Goal: Task Accomplishment & Management: Use online tool/utility

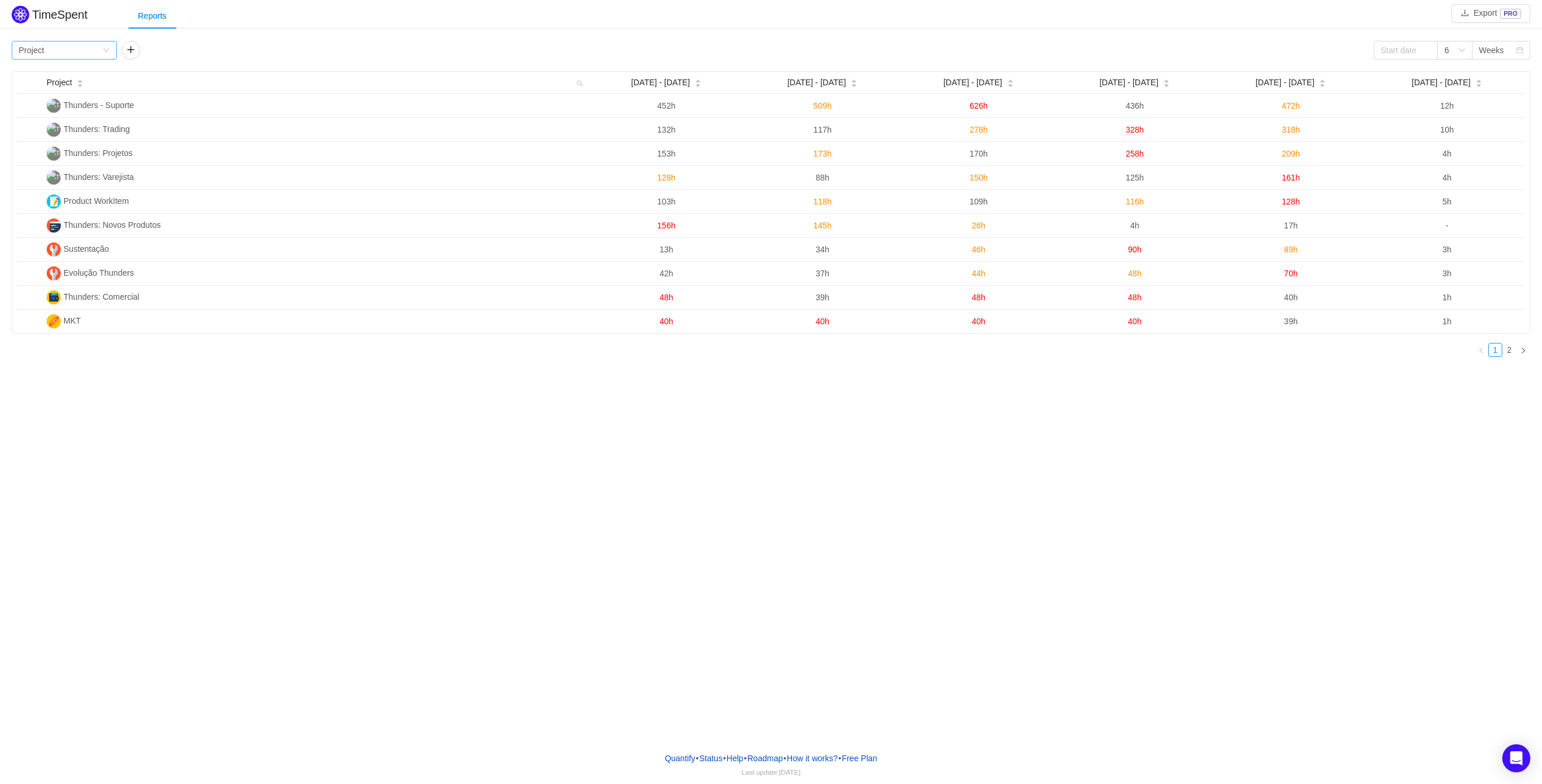
click at [81, 50] on div "Group by Project" at bounding box center [60, 50] width 84 height 18
click at [53, 86] on li "Team" at bounding box center [64, 91] width 105 height 19
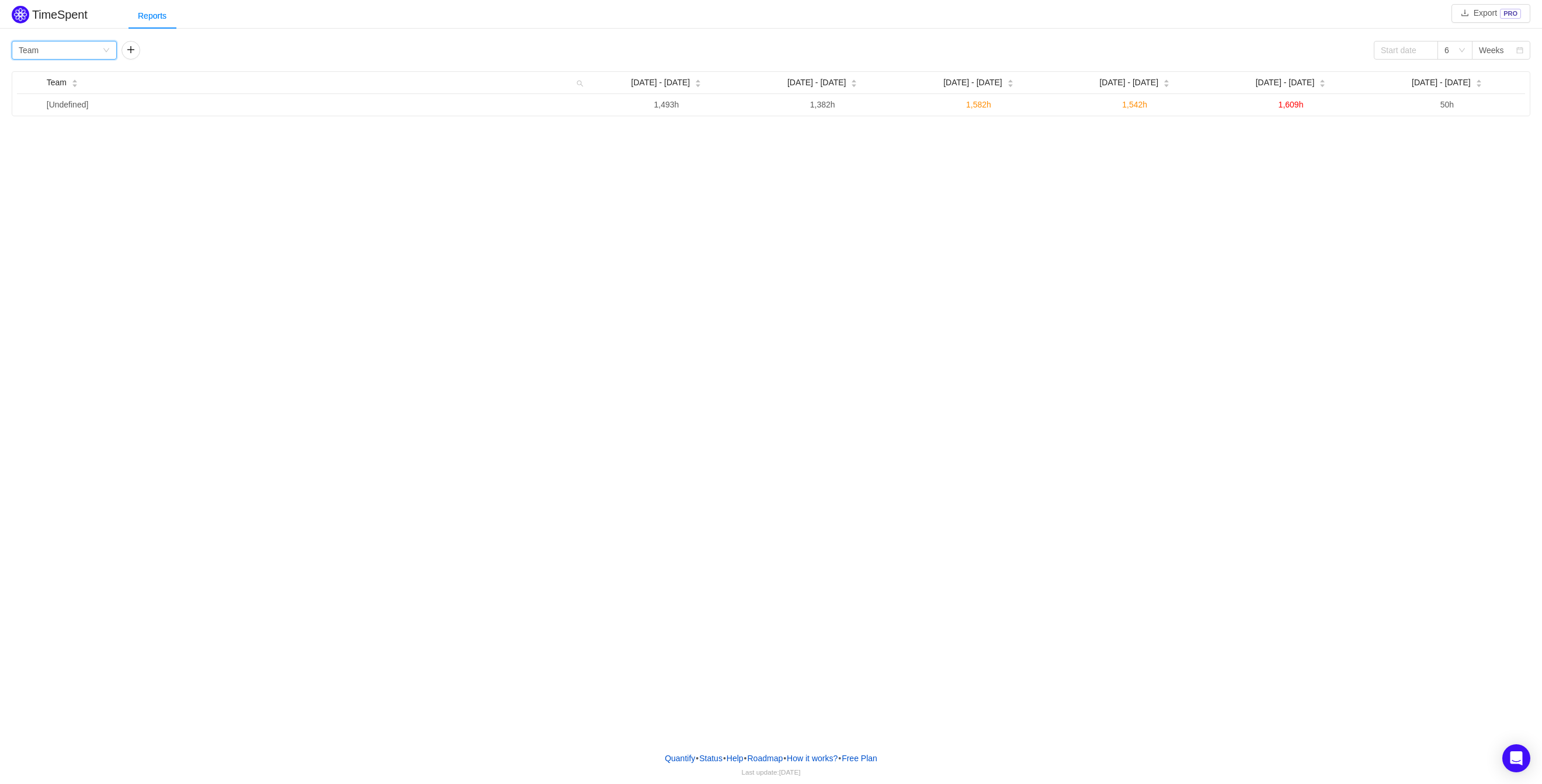
click at [57, 52] on div "Group by Team" at bounding box center [60, 50] width 84 height 18
click at [53, 70] on li "Project" at bounding box center [64, 73] width 105 height 19
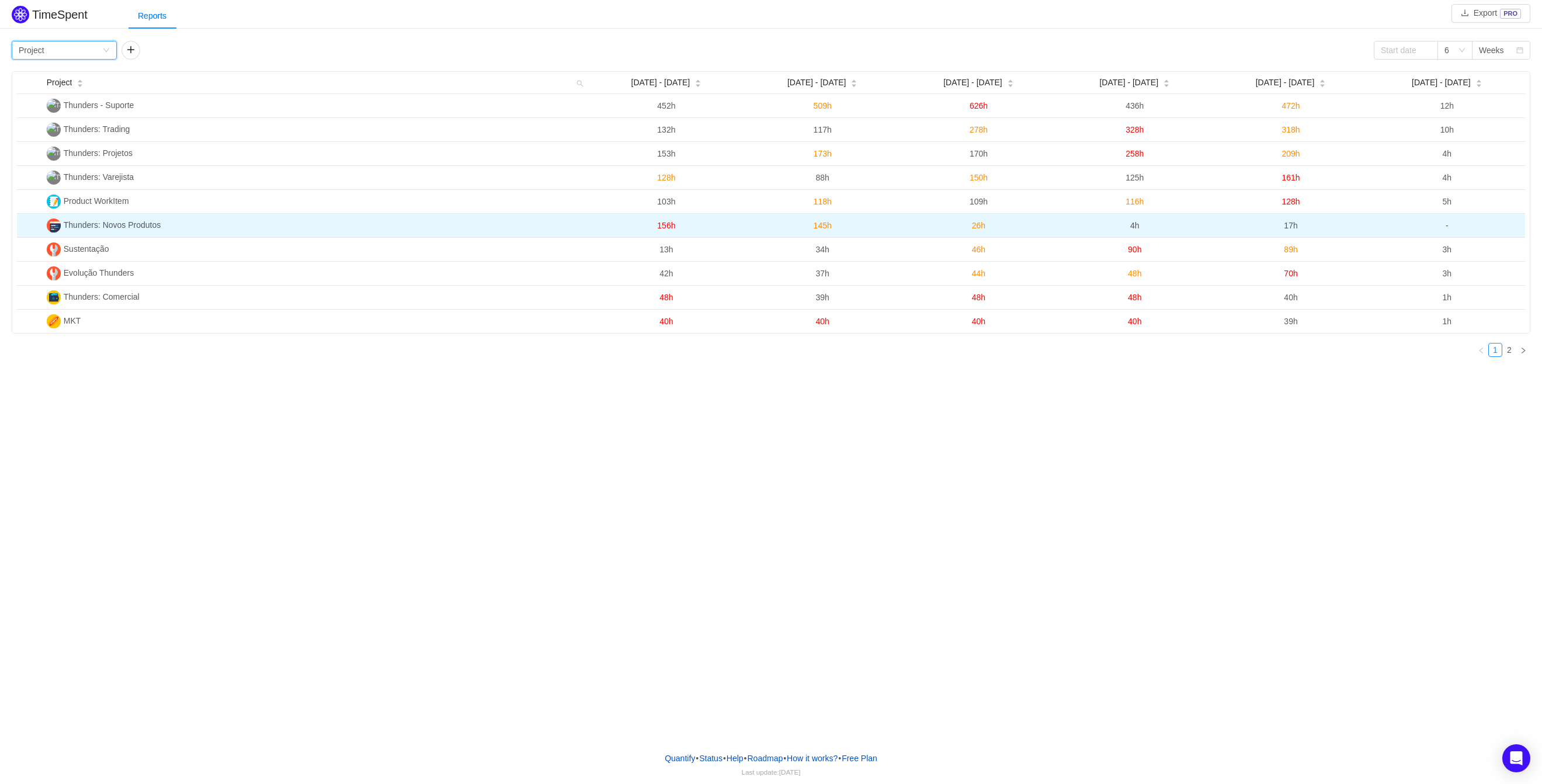
click at [87, 227] on span "Thunders: Novos Produtos" at bounding box center [113, 225] width 98 height 9
click at [52, 230] on img at bounding box center [54, 225] width 14 height 14
click at [72, 229] on span "Thunders: Novos Produtos" at bounding box center [113, 225] width 98 height 9
click at [101, 232] on td "Thunders: Novos Produtos" at bounding box center [315, 225] width 547 height 24
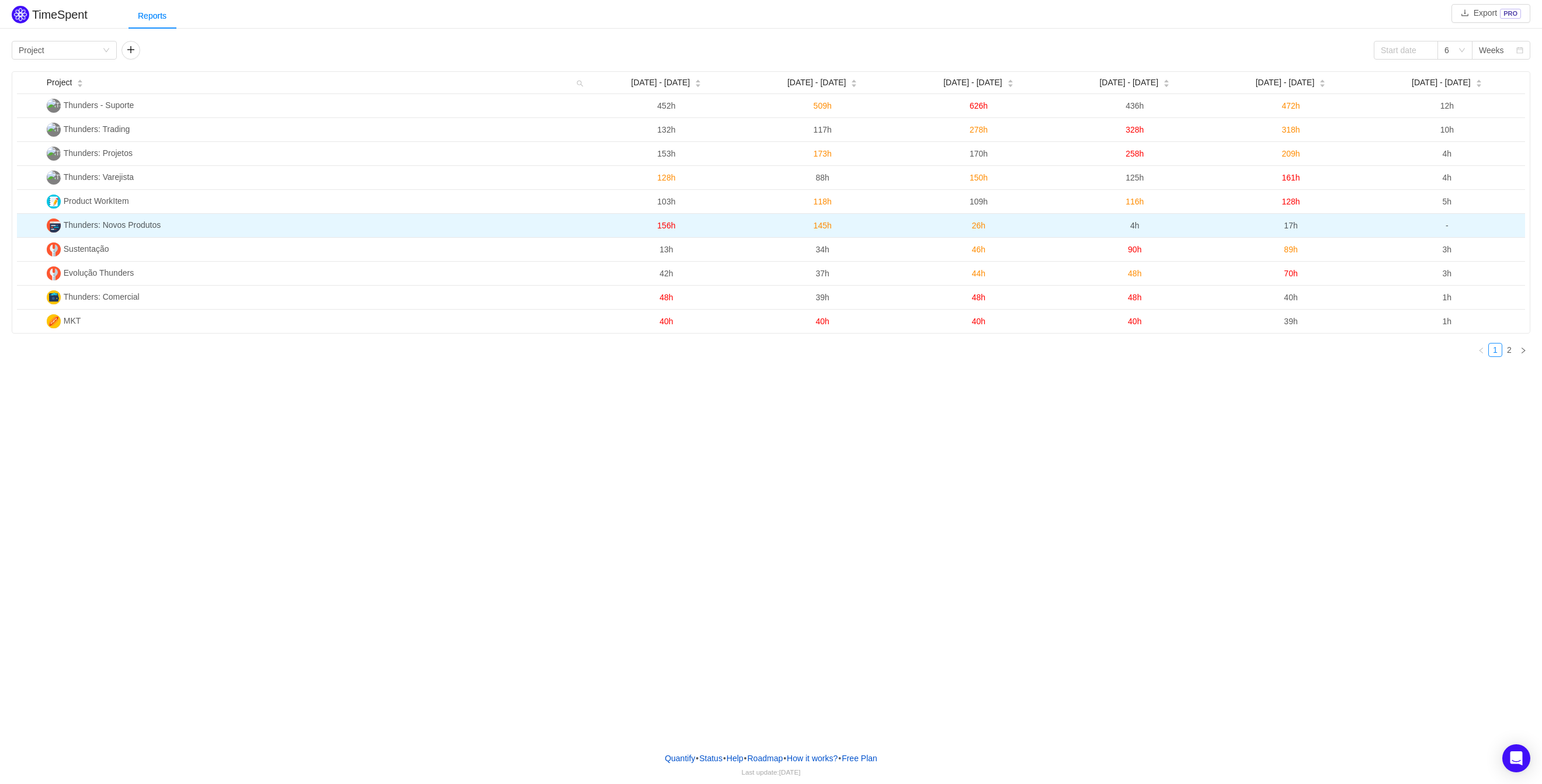
click at [111, 225] on span "Thunders: Novos Produtos" at bounding box center [113, 225] width 98 height 9
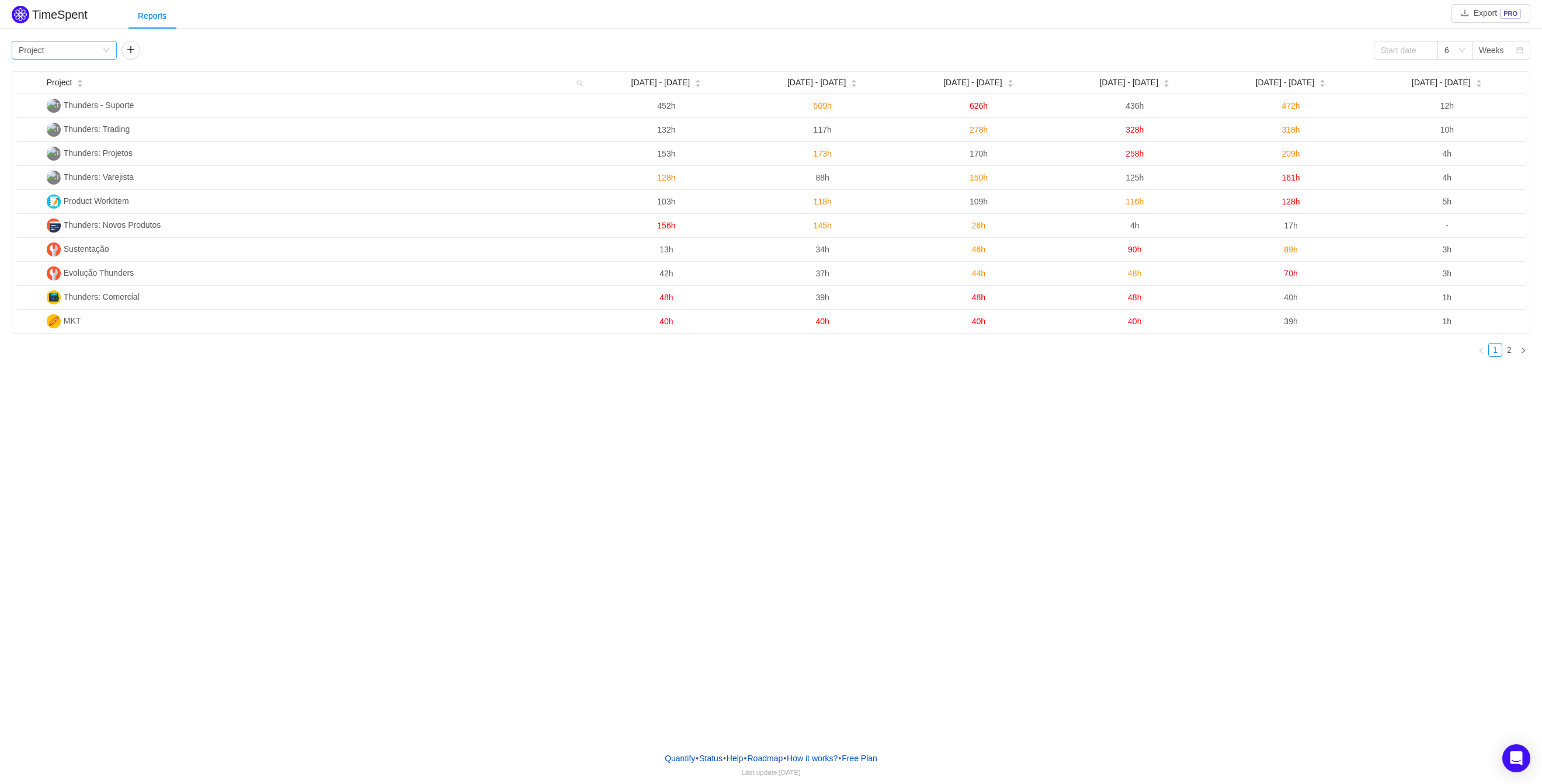
click at [83, 56] on div "Group by Project" at bounding box center [60, 50] width 84 height 18
click at [52, 149] on li "Person" at bounding box center [64, 148] width 105 height 19
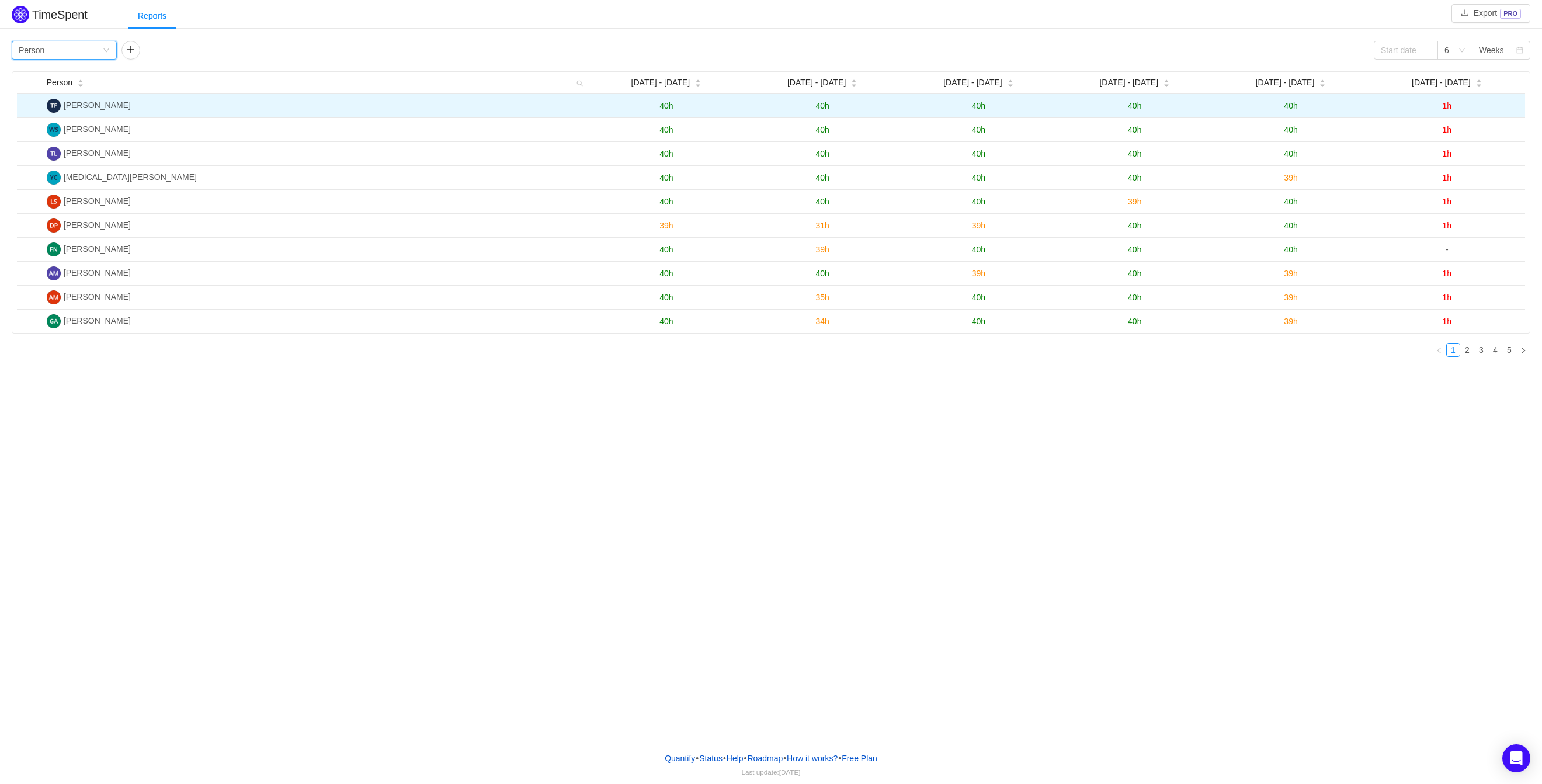
click at [986, 110] on span "40h" at bounding box center [978, 105] width 13 height 9
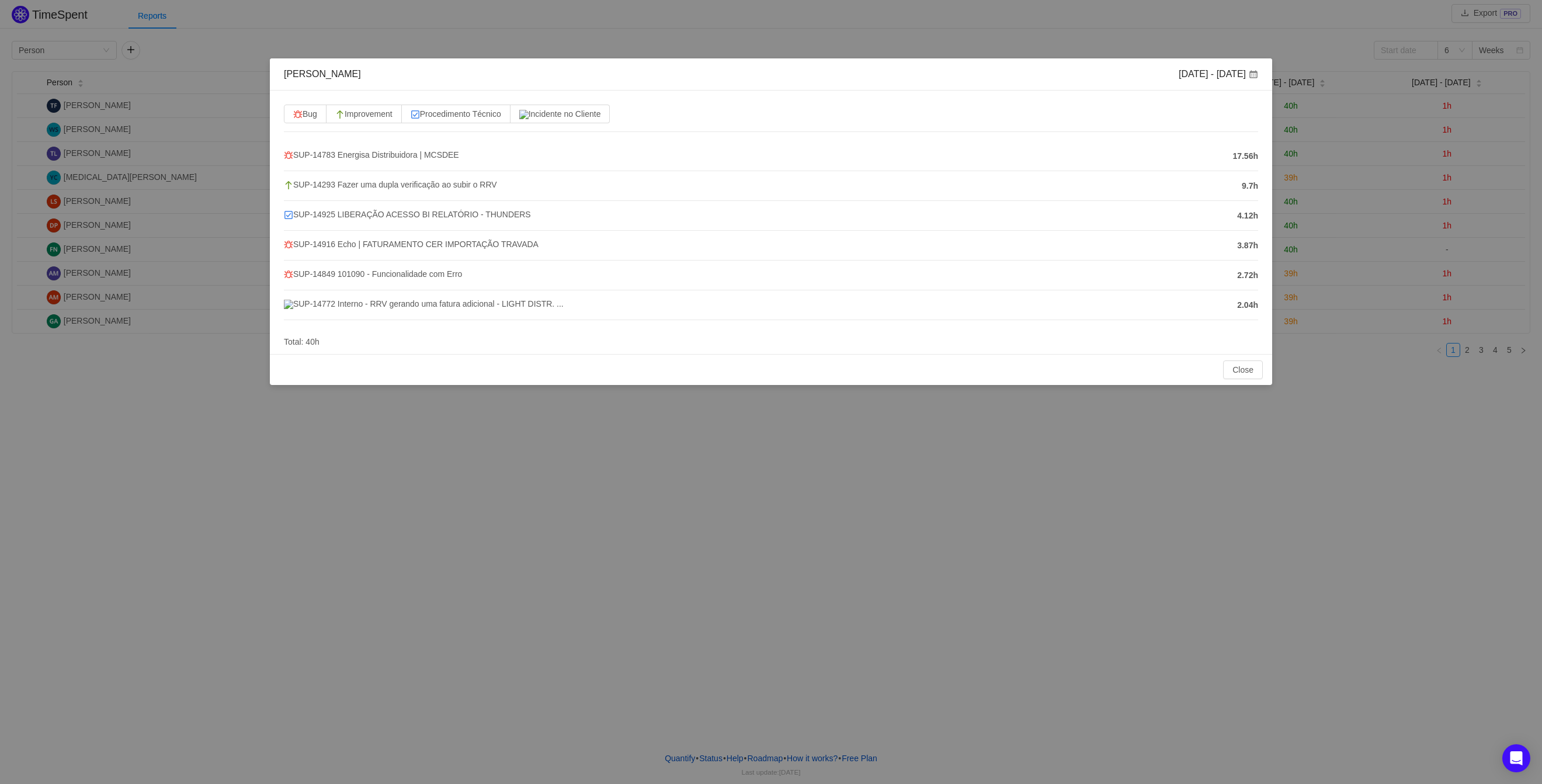
click at [755, 507] on div "Tobias França Aug 11 - 17 Bug Improvement Procedimento Técnico Incidente no Cli…" at bounding box center [771, 392] width 1542 height 784
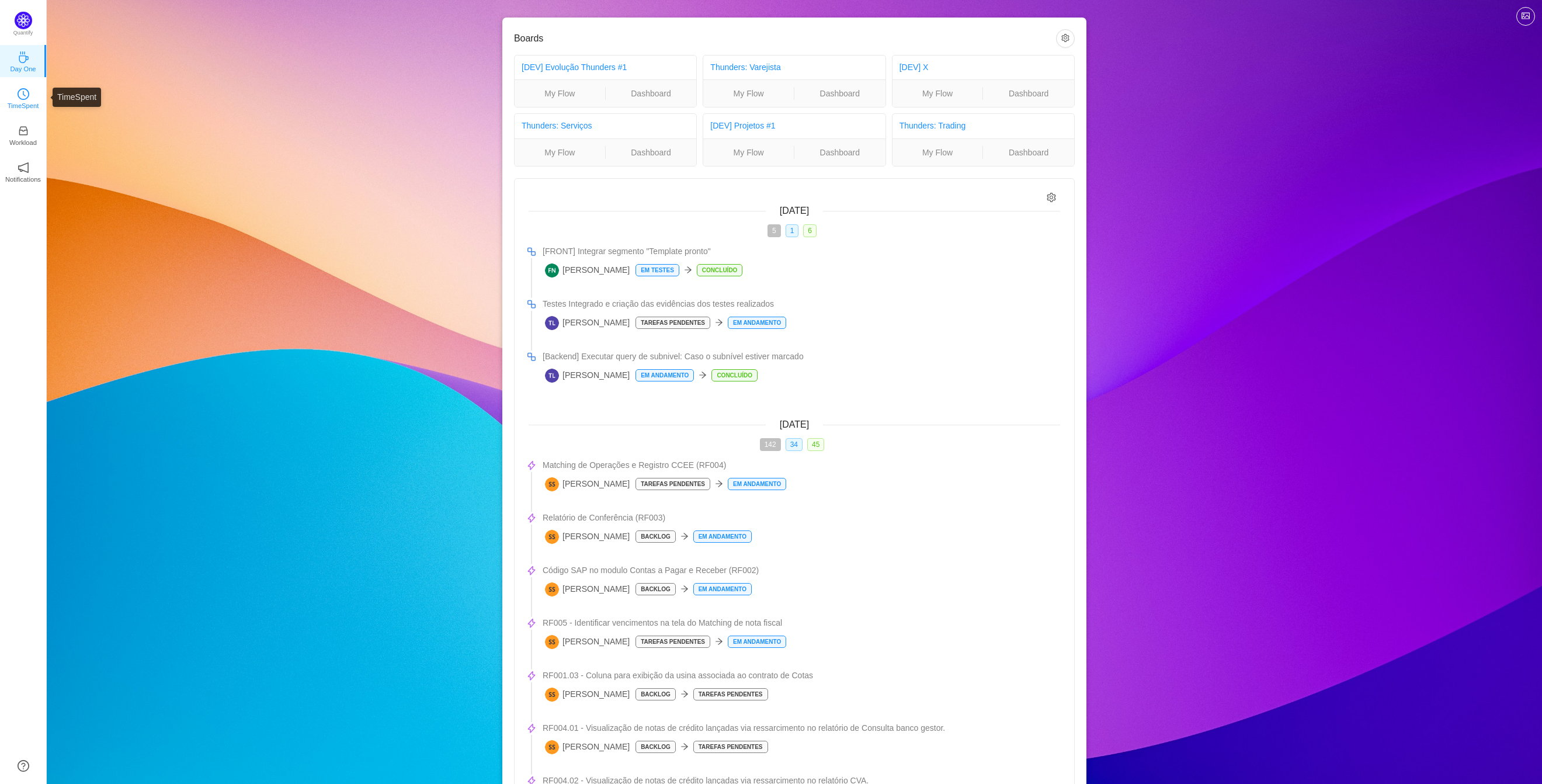
scroll to position [1, 0]
click at [26, 105] on p "TimeSpent" at bounding box center [24, 105] width 32 height 10
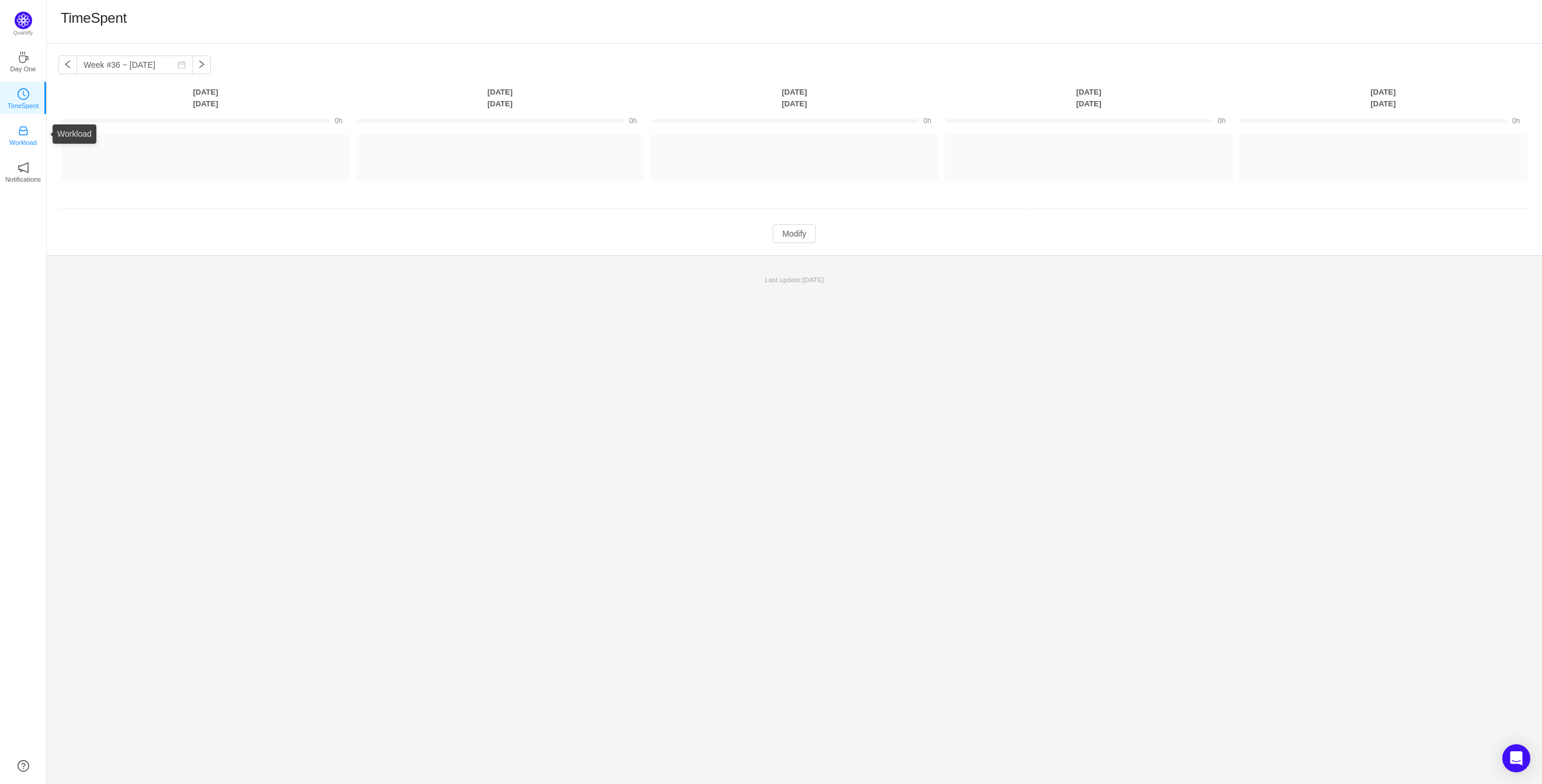
click at [16, 139] on p "Workload" at bounding box center [23, 142] width 27 height 10
